Goal: Navigation & Orientation: Find specific page/section

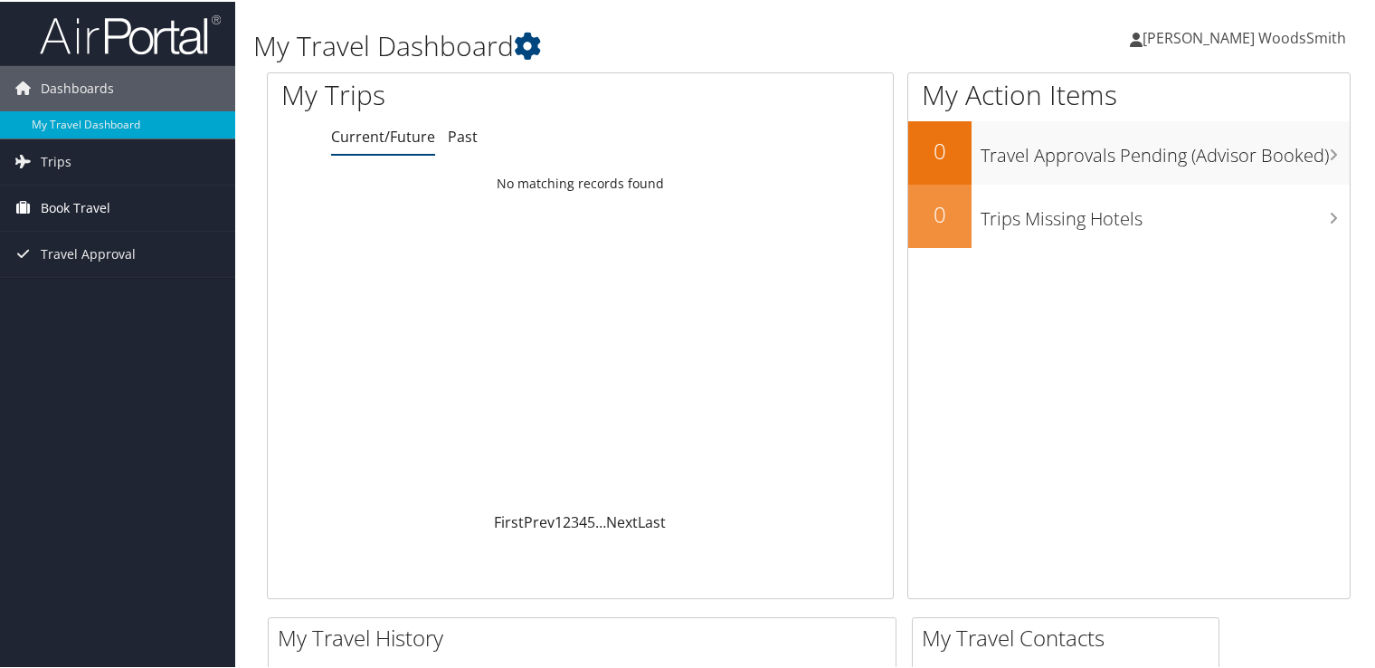
click at [134, 208] on link "Book Travel" at bounding box center [117, 206] width 235 height 45
click at [137, 155] on link "Trips" at bounding box center [117, 159] width 235 height 45
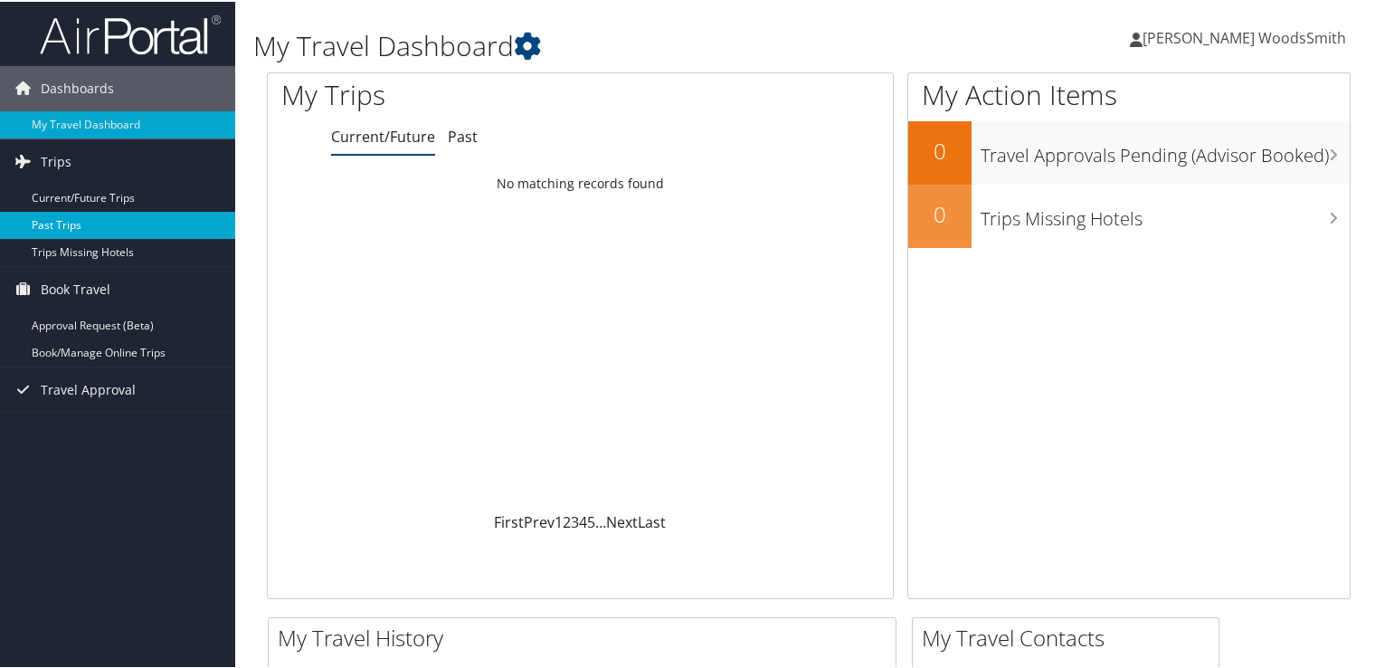
click at [121, 229] on link "Past Trips" at bounding box center [117, 223] width 235 height 27
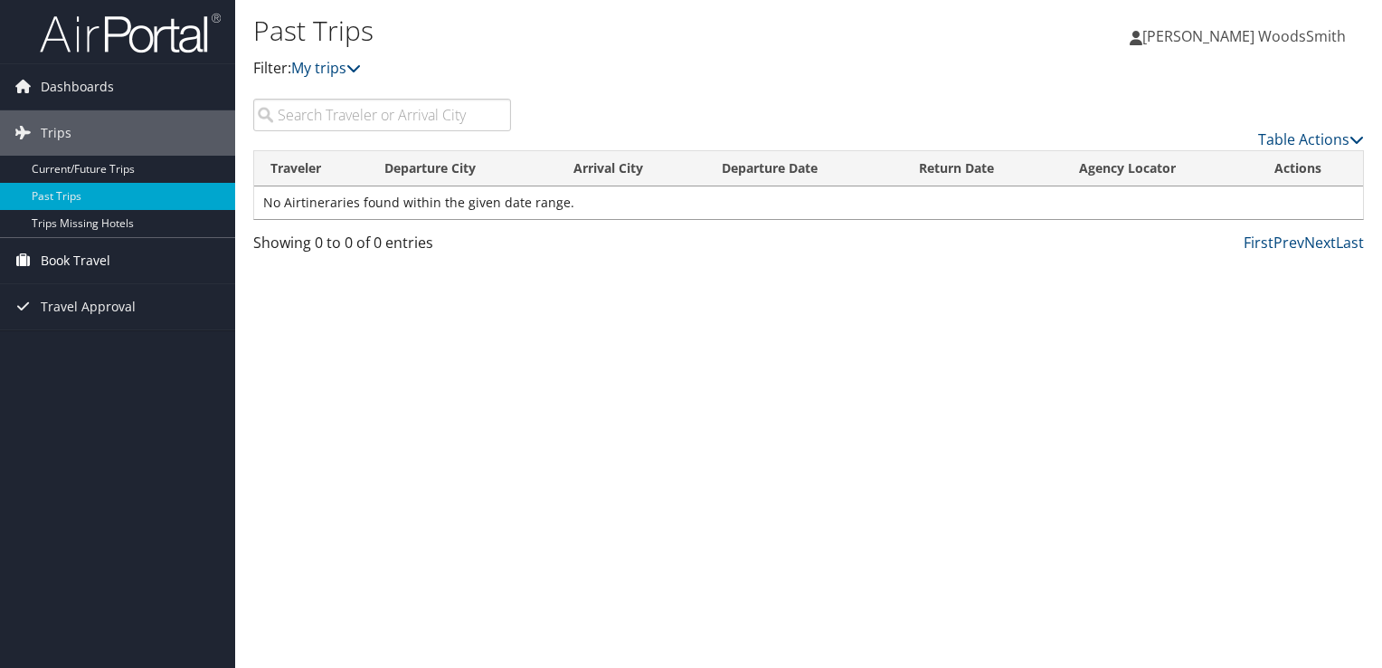
click at [96, 255] on span "Book Travel" at bounding box center [76, 260] width 70 height 45
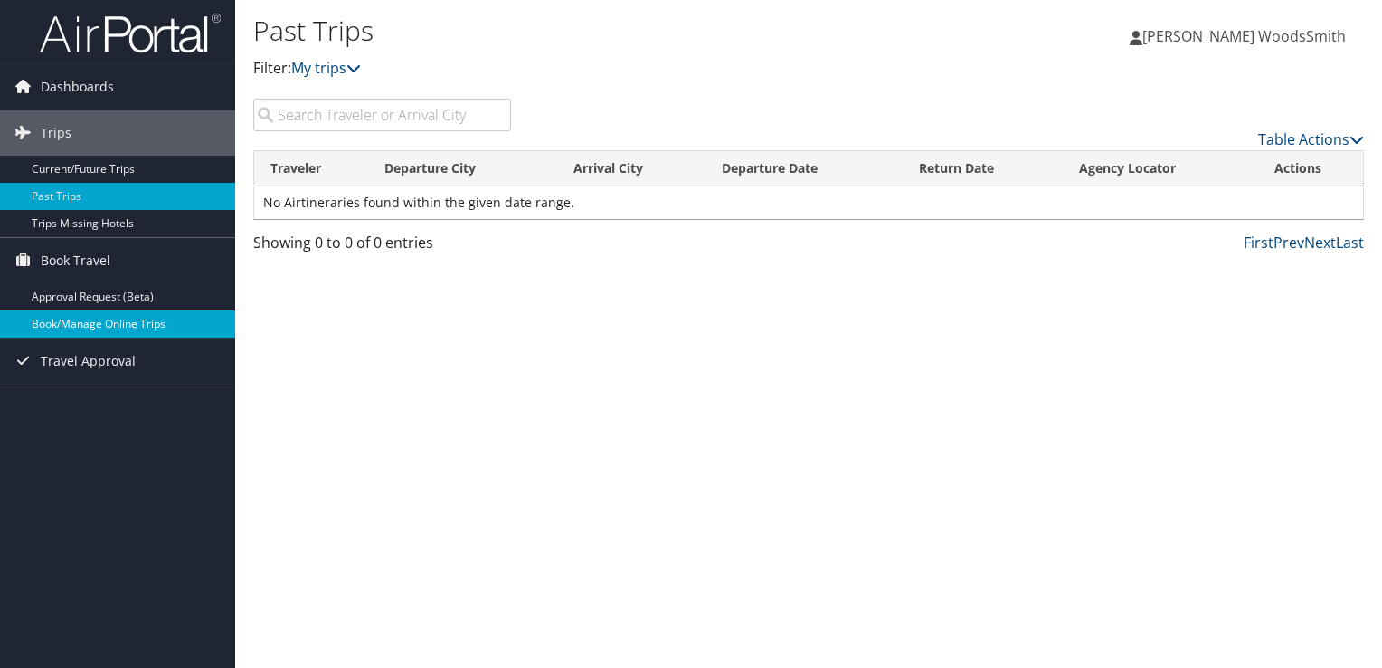
click at [124, 318] on link "Book/Manage Online Trips" at bounding box center [117, 323] width 235 height 27
